Goal: Task Accomplishment & Management: Use online tool/utility

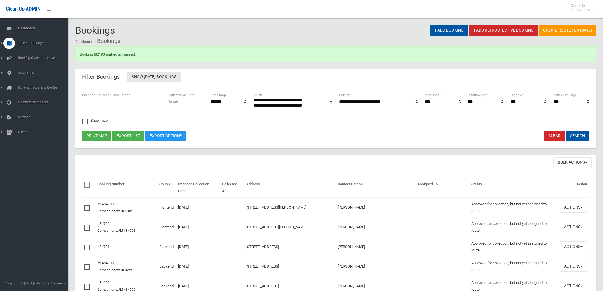
select select
click at [29, 30] on span "Dashboard" at bounding box center [44, 28] width 57 height 4
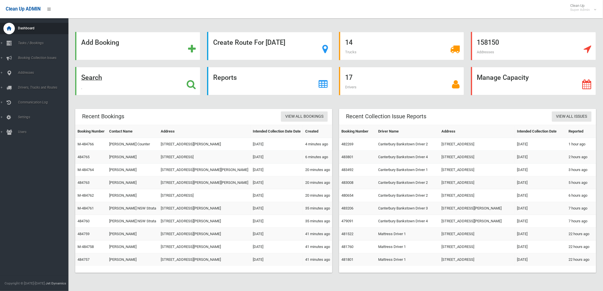
click at [103, 75] on div "Search" at bounding box center [137, 81] width 125 height 28
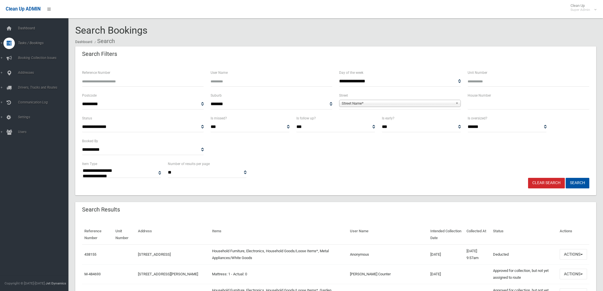
select select
click at [544, 100] on input "text" at bounding box center [529, 104] width 122 height 11
type input "**"
click at [420, 103] on span "Street Name*" at bounding box center [397, 103] width 111 height 7
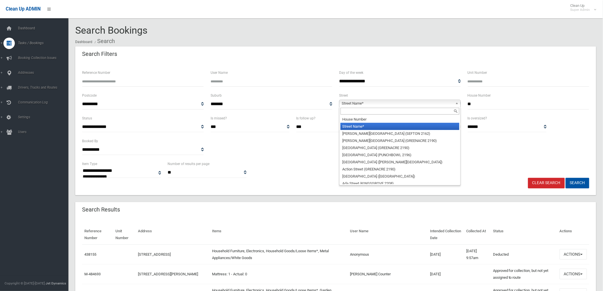
drag, startPoint x: 412, startPoint y: 107, endPoint x: 409, endPoint y: 111, distance: 4.7
click at [409, 110] on div at bounding box center [399, 111] width 121 height 9
click at [409, 111] on input "text" at bounding box center [400, 111] width 119 height 7
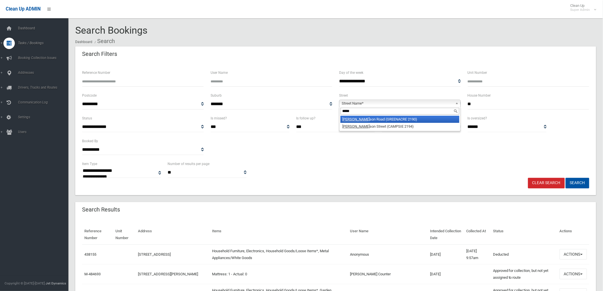
type input "*****"
click at [387, 119] on li "Tenny son Road (GREENACRE 2190)" at bounding box center [400, 119] width 119 height 7
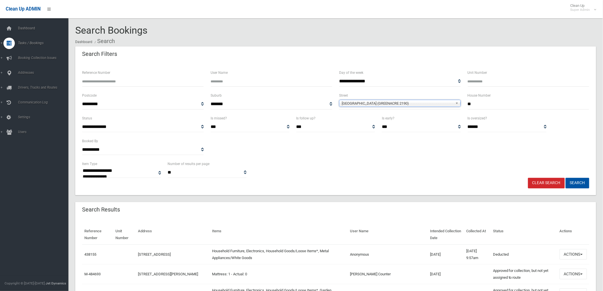
click at [566, 178] on button "Search" at bounding box center [578, 183] width 24 height 11
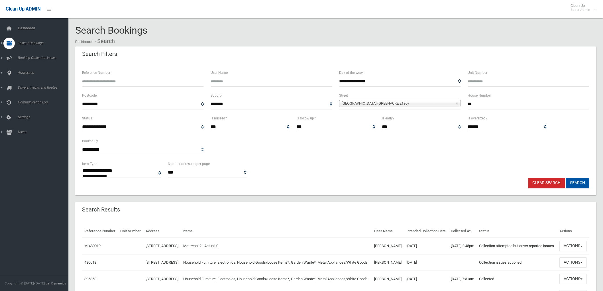
select select
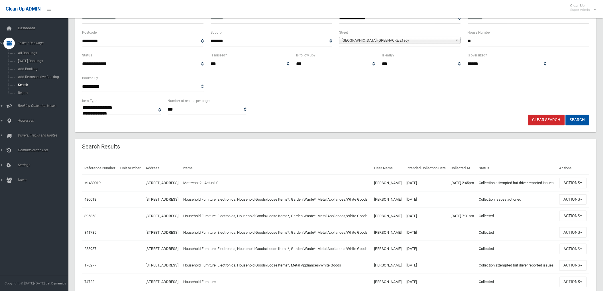
scroll to position [63, 0]
click at [585, 188] on button "Actions" at bounding box center [572, 183] width 27 height 11
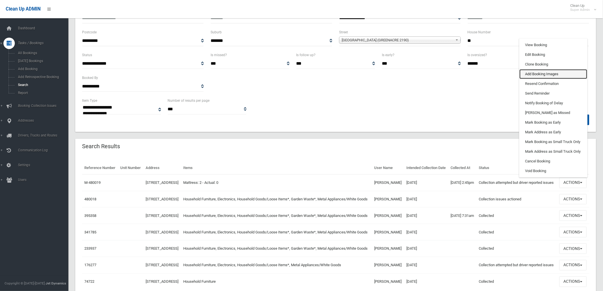
click at [552, 79] on link "Add Booking Images" at bounding box center [554, 74] width 68 height 10
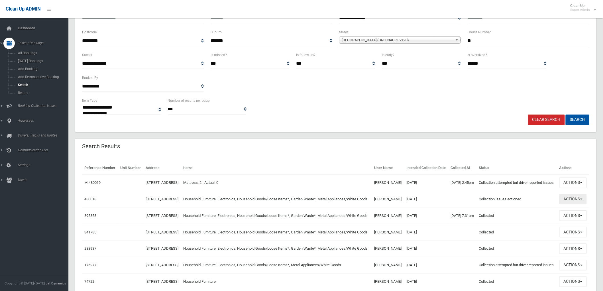
click at [576, 205] on button "Actions" at bounding box center [572, 199] width 27 height 11
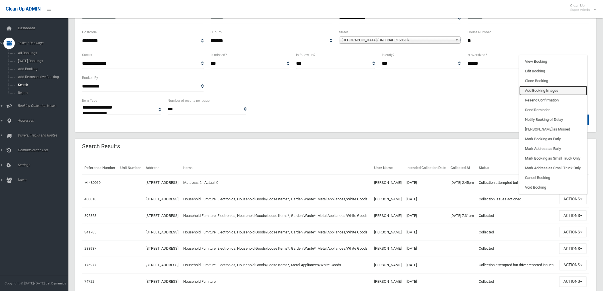
click at [543, 95] on link "Add Booking Images" at bounding box center [554, 91] width 68 height 10
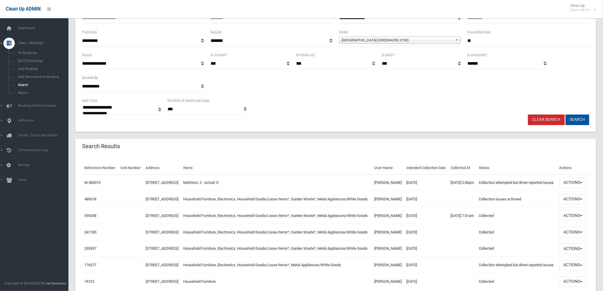
click at [589, 207] on td "Actions View Booking Edit Booking Clone Booking Add Booking Images Resend Confi…" at bounding box center [573, 199] width 32 height 17
click at [585, 205] on button "Actions" at bounding box center [572, 199] width 27 height 11
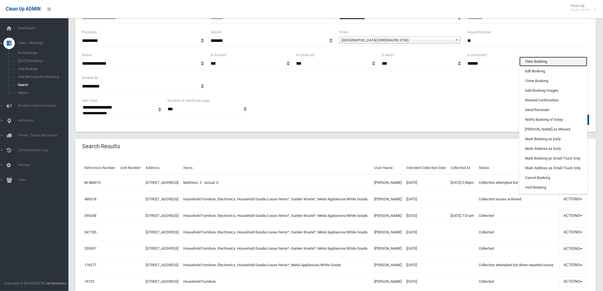
click at [549, 66] on link "View Booking" at bounding box center [554, 62] width 68 height 10
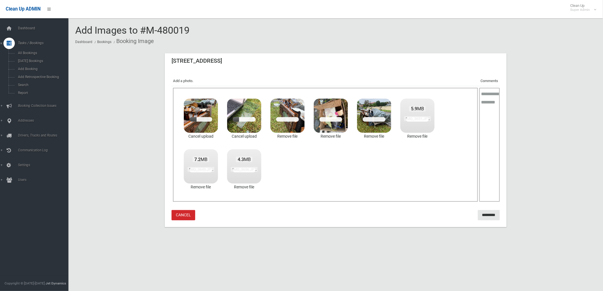
click at [489, 110] on textarea at bounding box center [489, 145] width 21 height 114
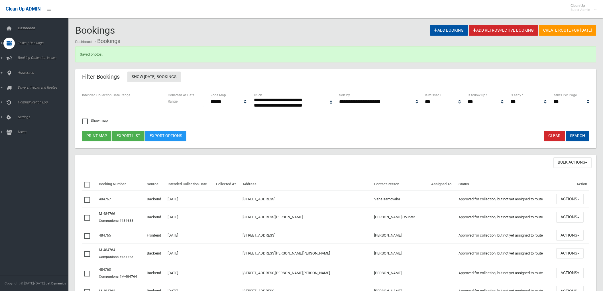
select select
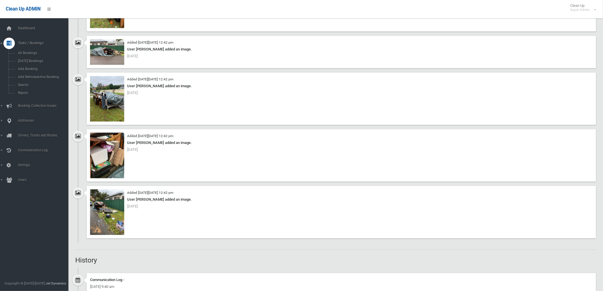
scroll to position [1362, 0]
drag, startPoint x: 78, startPoint y: 192, endPoint x: 81, endPoint y: 190, distance: 4.2
click at [77, 192] on div "Added [DATE][DATE] 12:42 pm User [PERSON_NAME] added an image. [DATE]" at bounding box center [335, 213] width 521 height 57
drag, startPoint x: 95, startPoint y: 188, endPoint x: 102, endPoint y: 197, distance: 11.8
drag, startPoint x: 102, startPoint y: 197, endPoint x: 81, endPoint y: 157, distance: 44.9
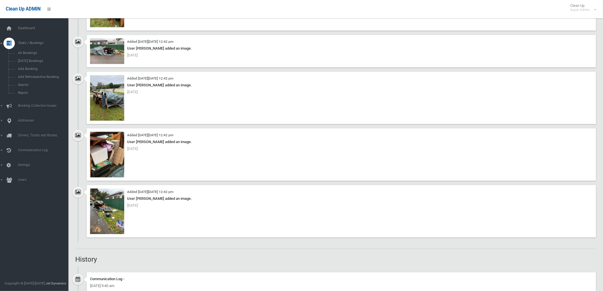
click at [81, 157] on div "Added [DATE][DATE] 12:42 pm User [PERSON_NAME] added an image. [DATE]" at bounding box center [335, 156] width 521 height 57
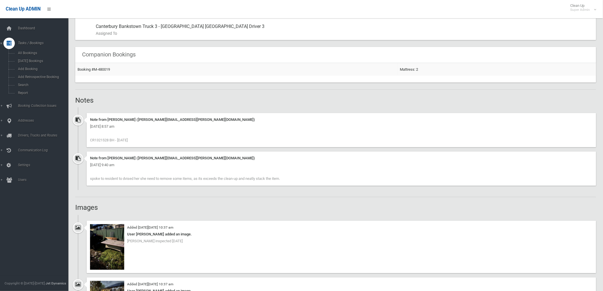
scroll to position [348, 0]
drag, startPoint x: 109, startPoint y: 140, endPoint x: 95, endPoint y: 140, distance: 14.0
click at [95, 140] on span "CR1321528 BH - [DATE]" at bounding box center [109, 140] width 38 height 4
copy span "1321528"
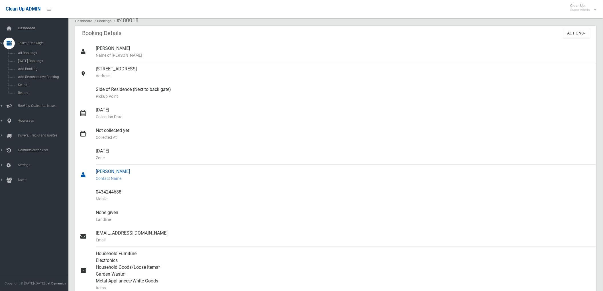
scroll to position [0, 0]
